Goal: Task Accomplishment & Management: Manage account settings

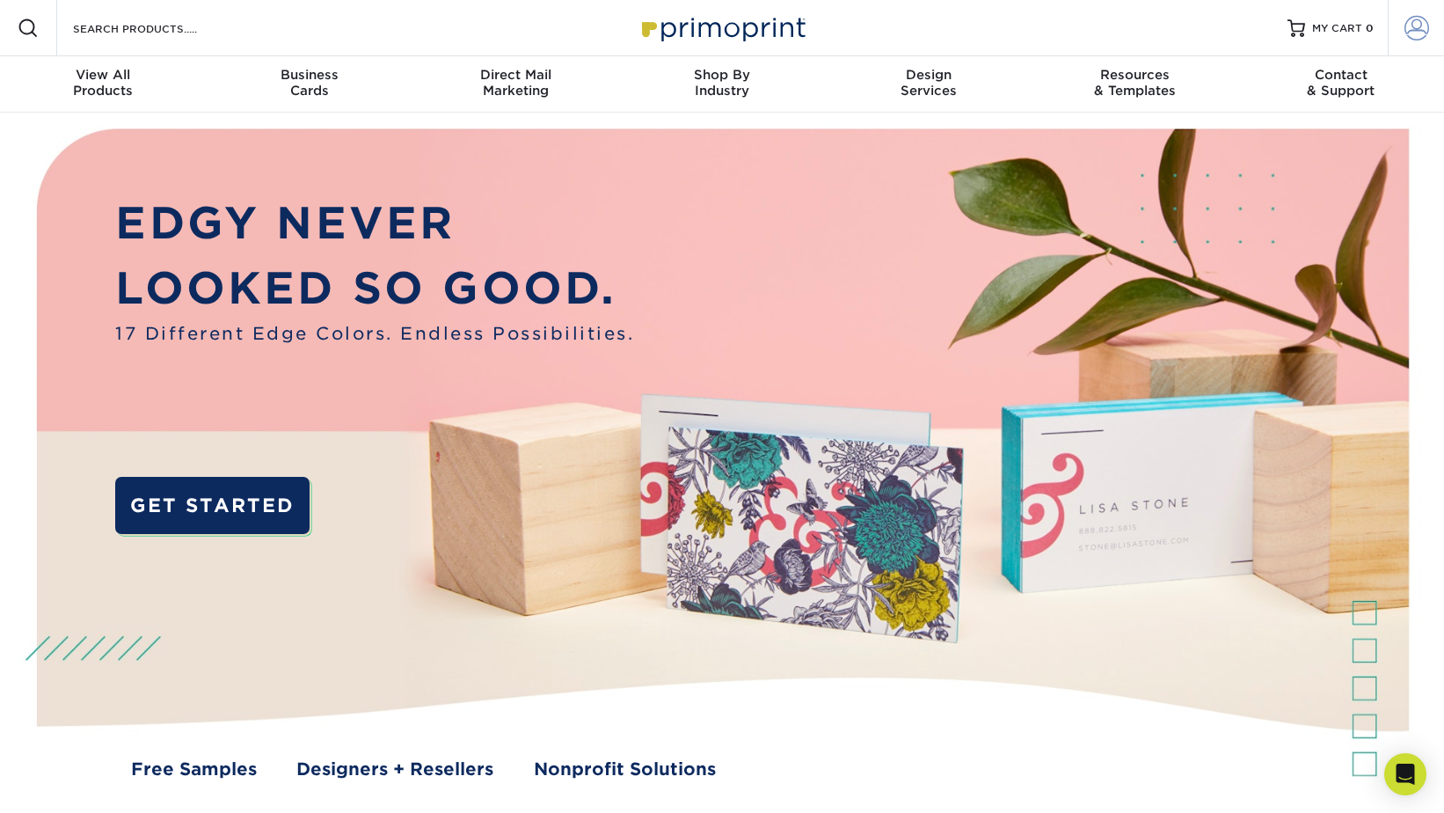
click at [1410, 33] on span at bounding box center [1417, 28] width 25 height 25
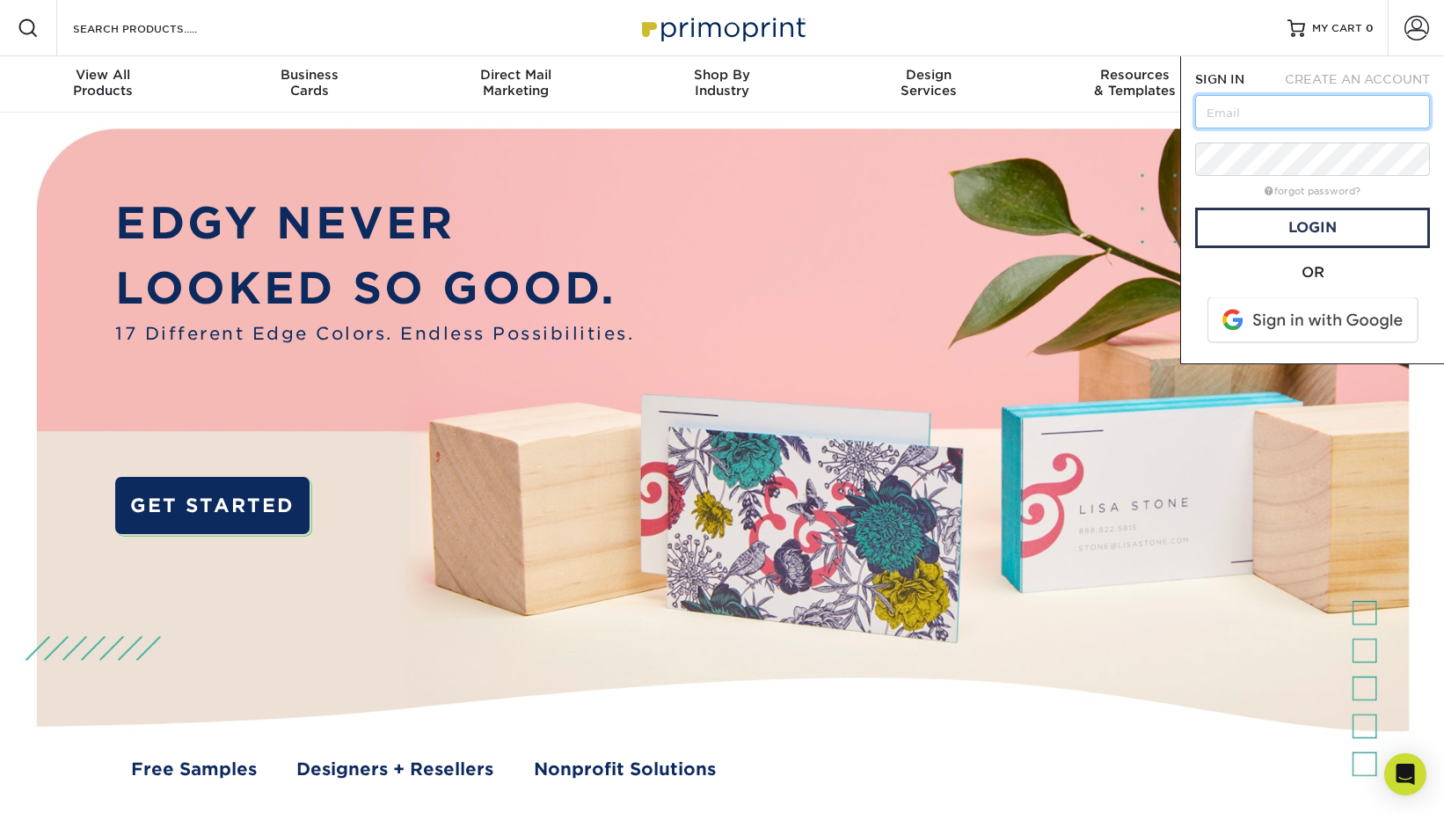
click at [1184, 310] on div "SIGN IN CREATE AN ACCOUNT forgot password? All fields are required. Login OR SI…" at bounding box center [1312, 210] width 264 height 308
click at [1246, 116] on input "text" at bounding box center [1312, 111] width 235 height 33
type input "[PERSON_NAME][EMAIL_ADDRESS][DOMAIN_NAME]"
click at [1315, 221] on link "Login" at bounding box center [1312, 228] width 235 height 40
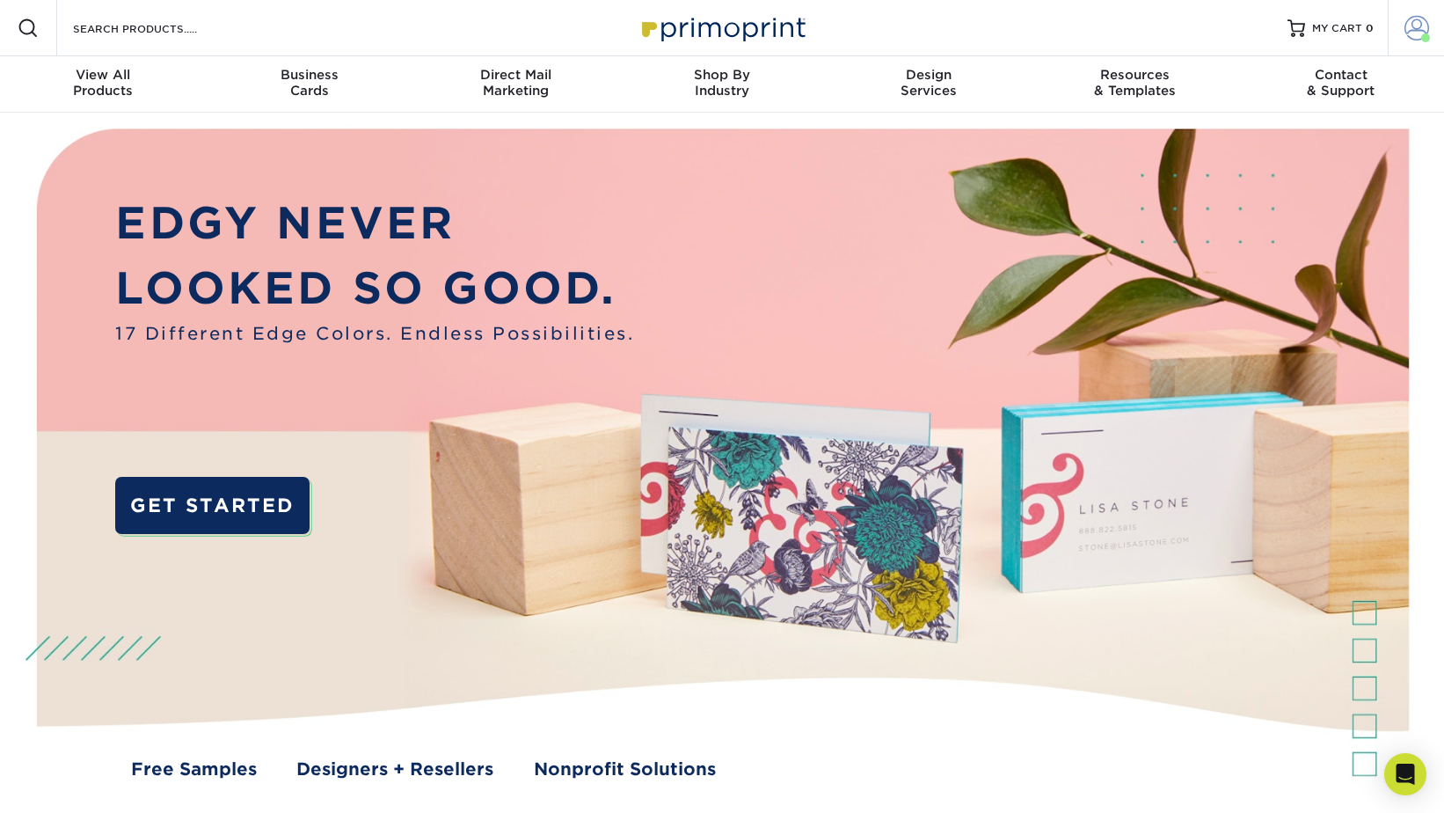
click at [1422, 23] on span at bounding box center [1417, 28] width 25 height 25
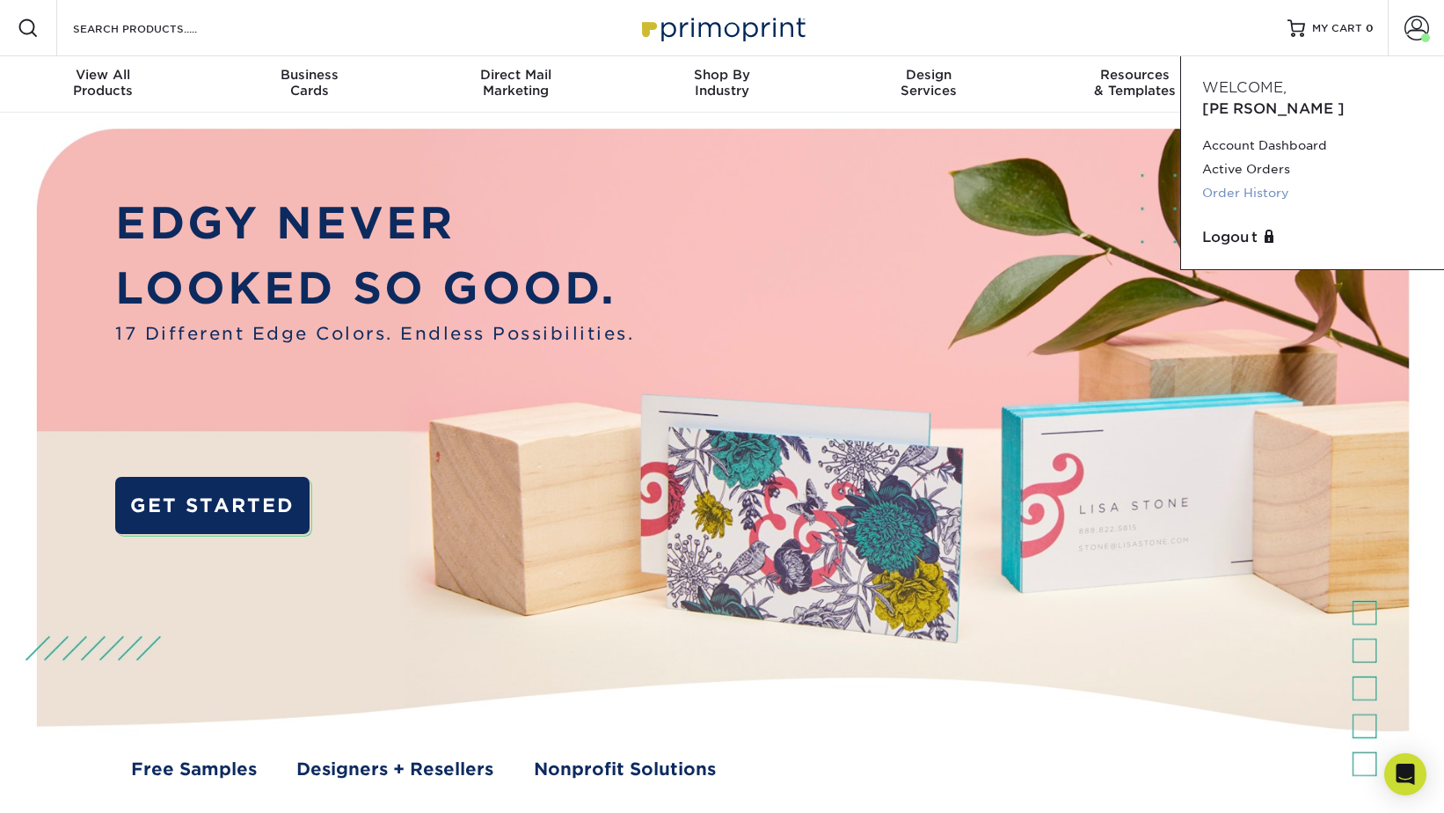
click at [1215, 181] on link "Order History" at bounding box center [1312, 193] width 221 height 24
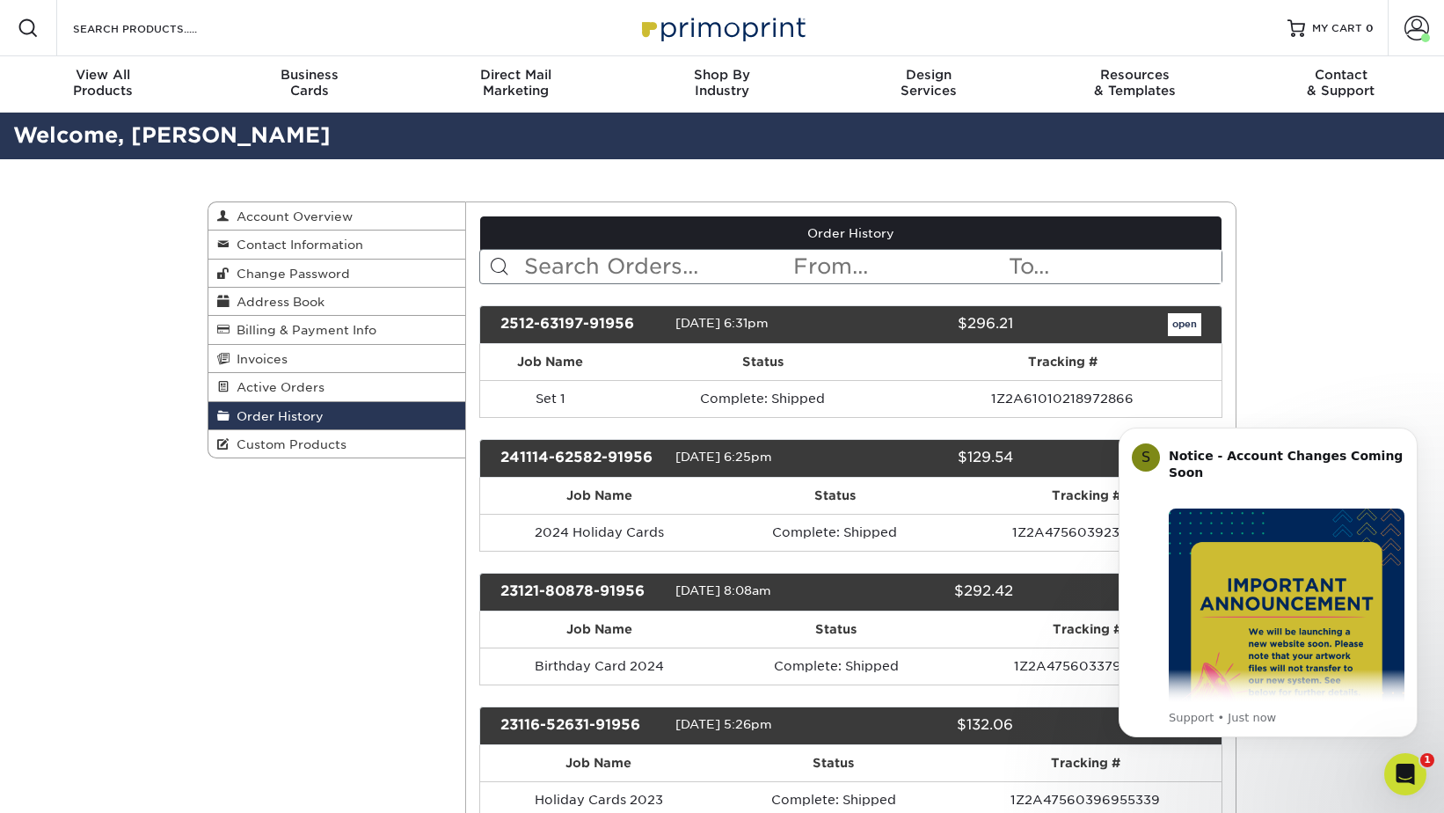
click at [1208, 322] on div "open" at bounding box center [1120, 324] width 188 height 23
click at [1178, 325] on link "open" at bounding box center [1184, 324] width 33 height 23
